Goal: Check status

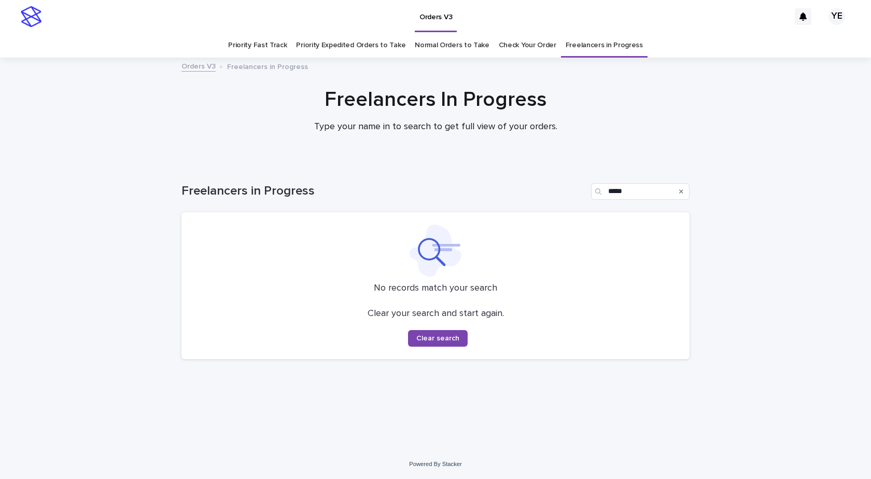
click at [153, 125] on div "Freelancers In Progress Type your name in to search to get full view of your or…" at bounding box center [435, 114] width 871 height 55
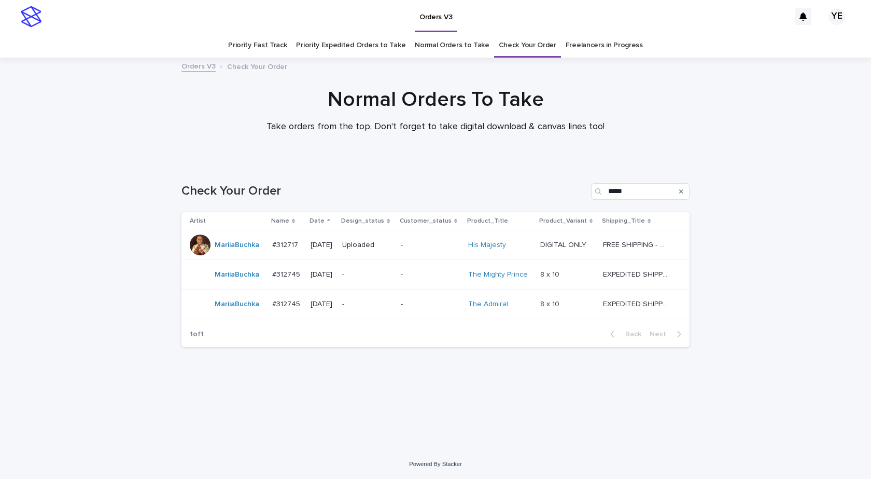
click at [239, 285] on div "MariiaBuchka" at bounding box center [227, 274] width 74 height 21
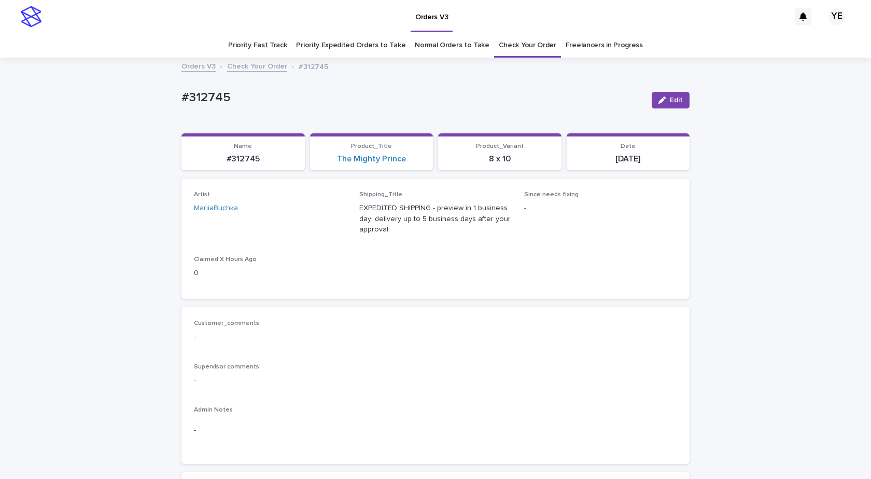
scroll to position [311, 0]
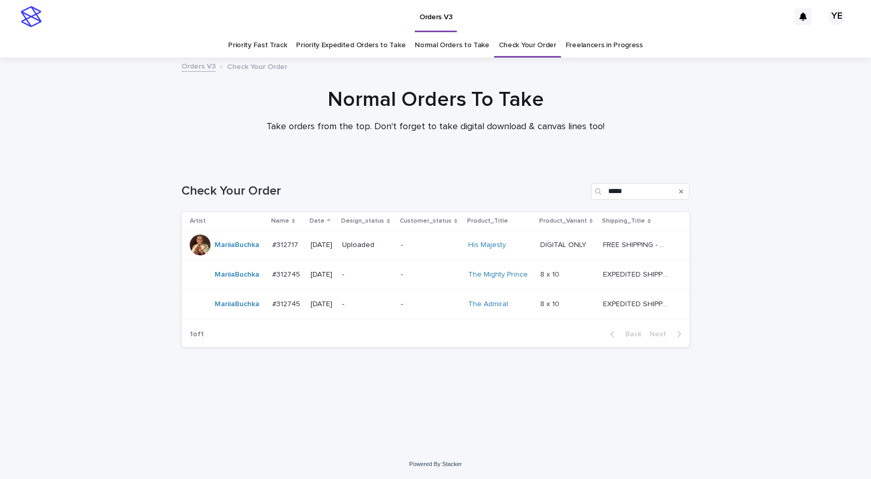
click at [237, 314] on div "MariiaBuchka" at bounding box center [227, 304] width 74 height 21
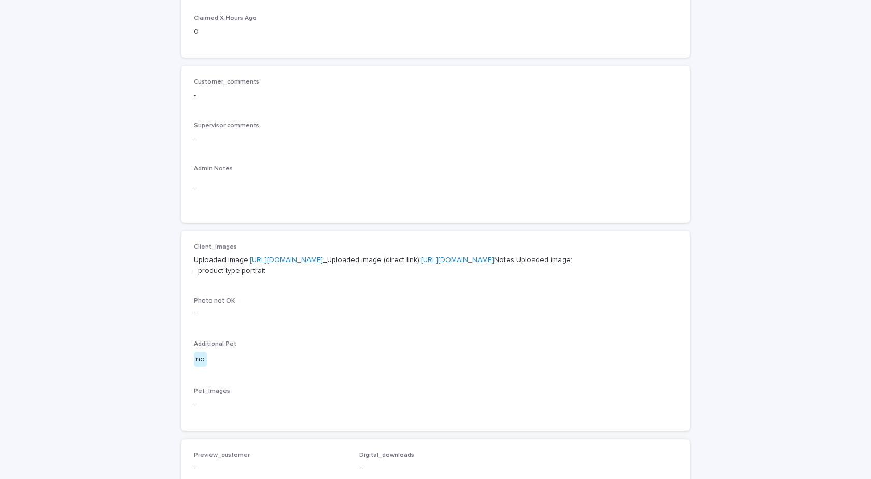
scroll to position [311, 0]
